Goal: Check status: Check status

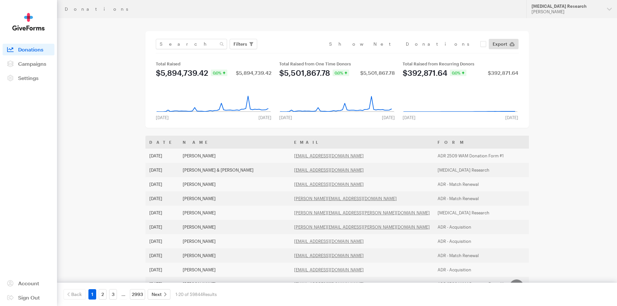
click at [557, 16] on button "Alzheimer's Disease Research Julie Ray" at bounding box center [572, 9] width 91 height 18
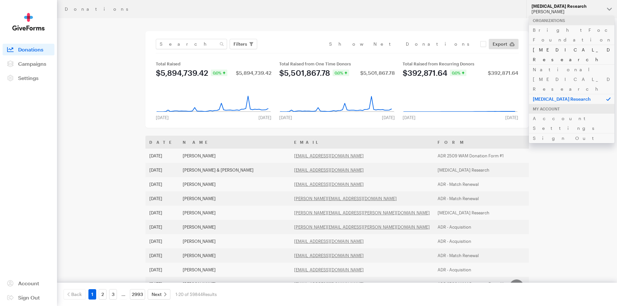
click at [553, 45] on link "[MEDICAL_DATA] Research" at bounding box center [572, 55] width 86 height 20
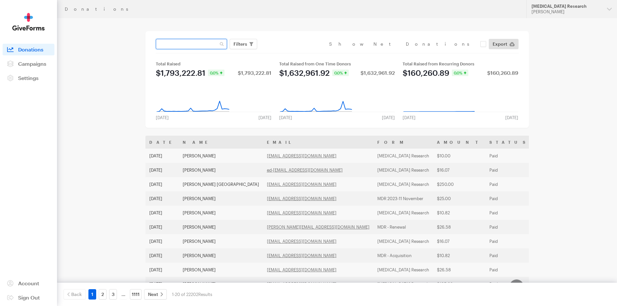
click at [186, 45] on input "text" at bounding box center [191, 44] width 71 height 10
type input "[EMAIL_ADDRESS][DOMAIN_NAME]"
click at [289, 52] on button "Apply" at bounding box center [299, 57] width 21 height 10
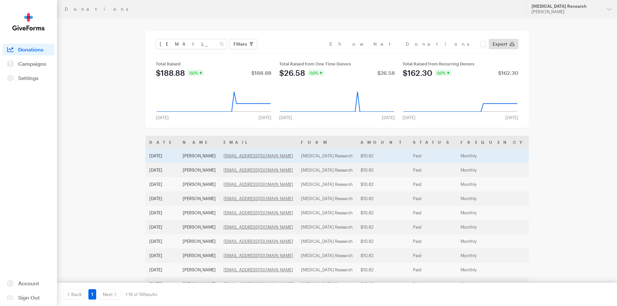
click at [163, 156] on td "Sep 6, 2025" at bounding box center [162, 156] width 33 height 14
